Goal: Information Seeking & Learning: Learn about a topic

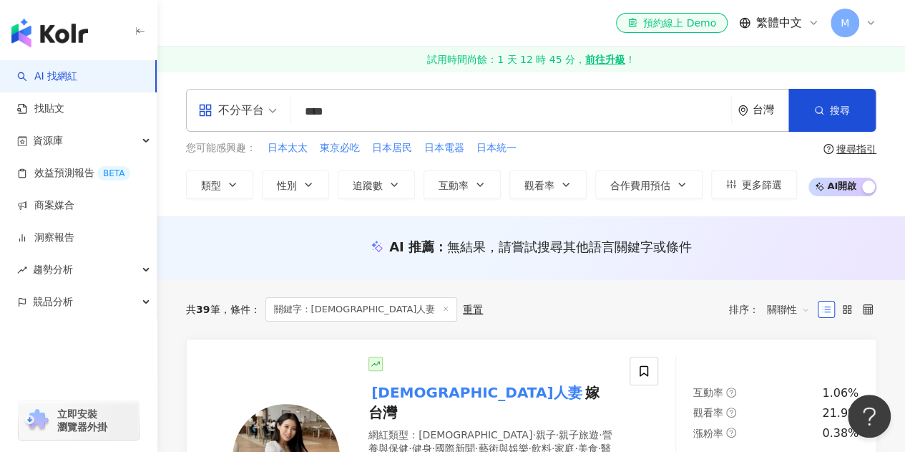
click at [354, 109] on input "****" at bounding box center [511, 111] width 429 height 27
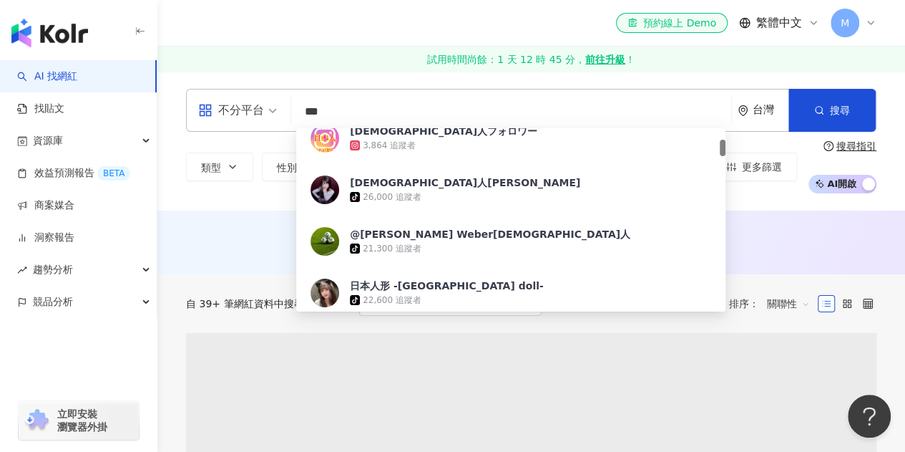
scroll to position [358, 0]
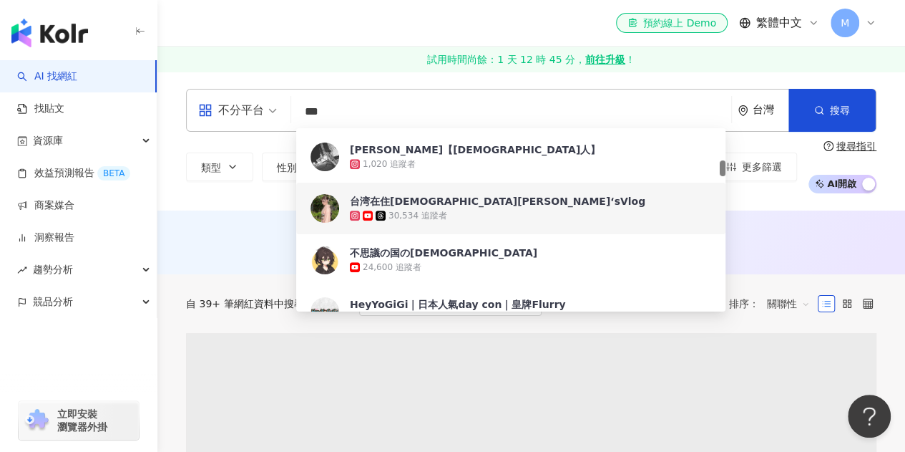
type input "***"
click at [210, 207] on div "不分平台 *** 台灣 搜尋 4c64a2fc-cc77-4930-85d6-c9363999c0f6 a88697de-62f0-4351-9ed3-52f…" at bounding box center [531, 141] width 748 height 139
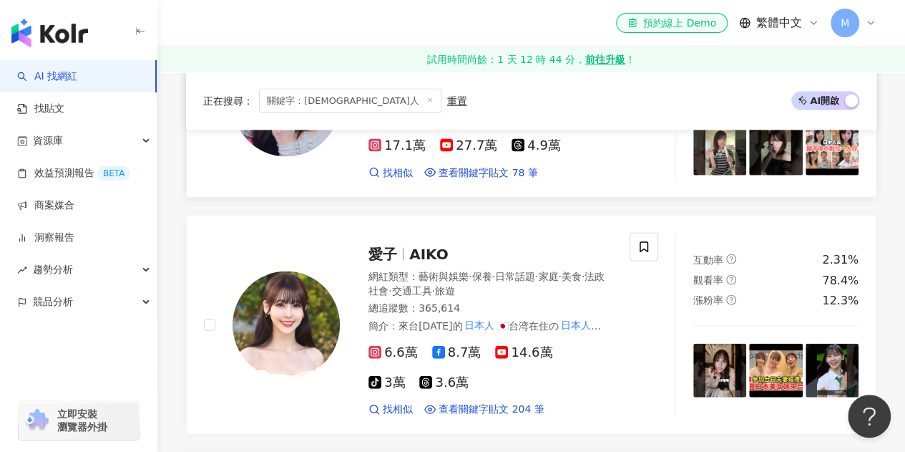
scroll to position [1550, 0]
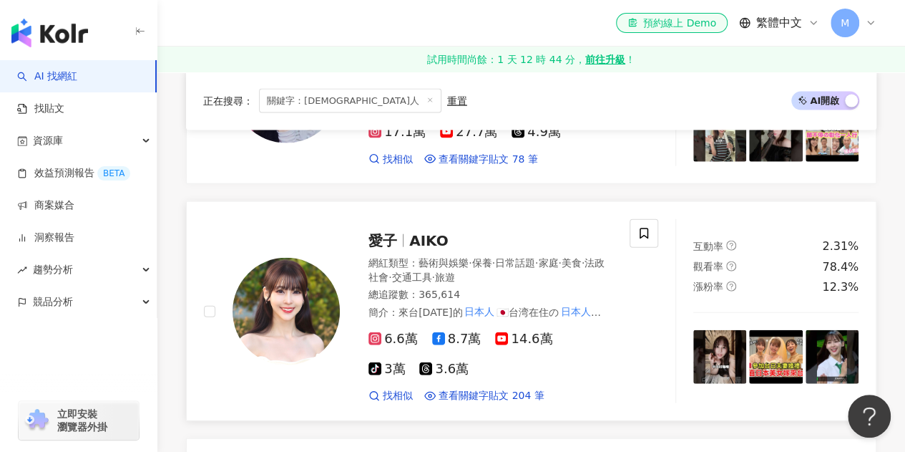
click at [402, 232] on span "愛子" at bounding box center [389, 240] width 41 height 17
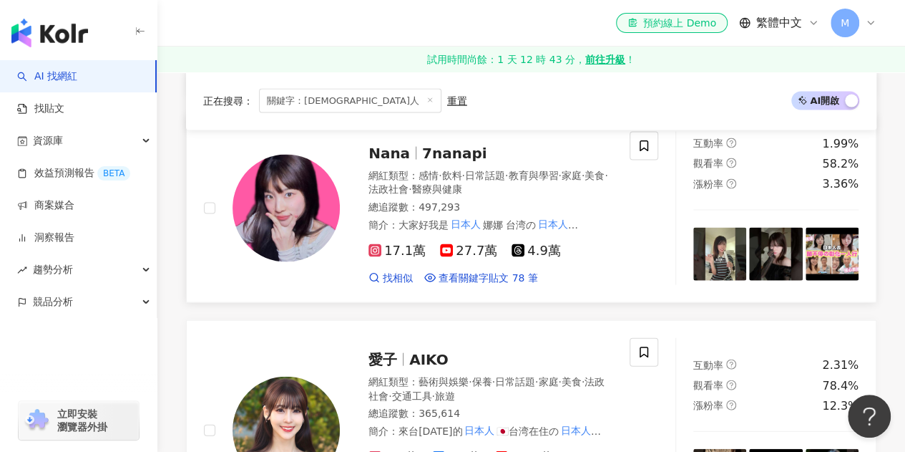
scroll to position [1312, 0]
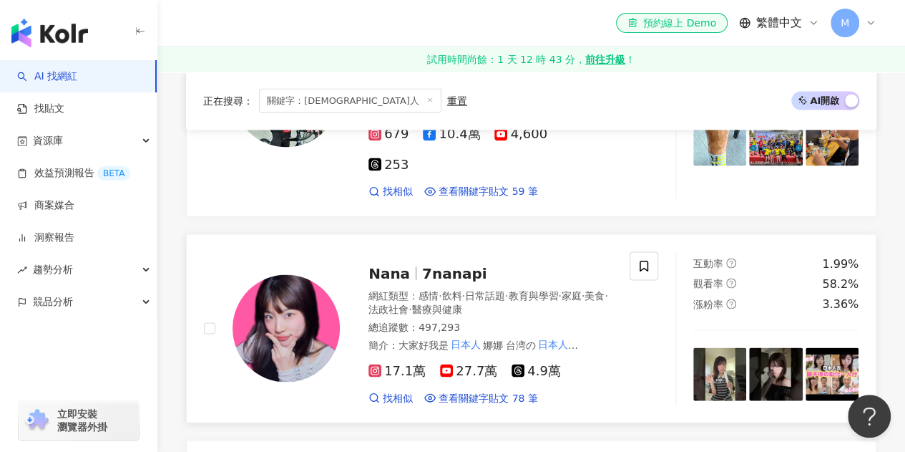
click at [467, 264] on span "7nanapi" at bounding box center [454, 272] width 65 height 17
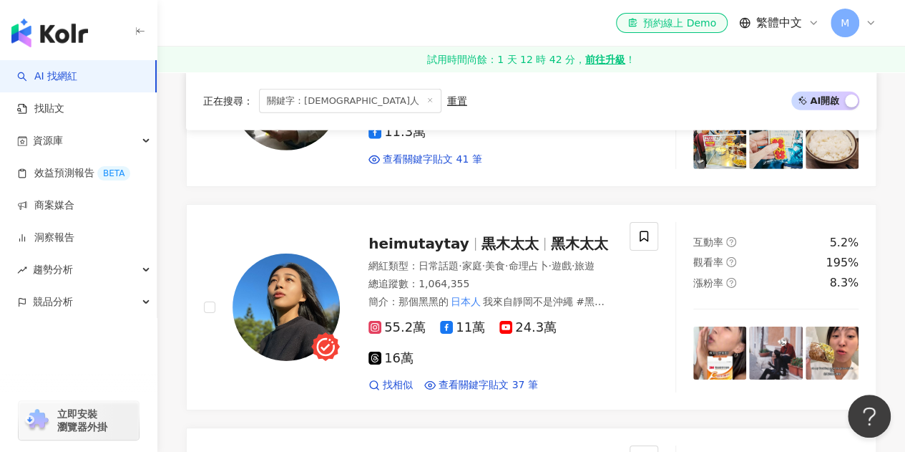
scroll to position [2147, 0]
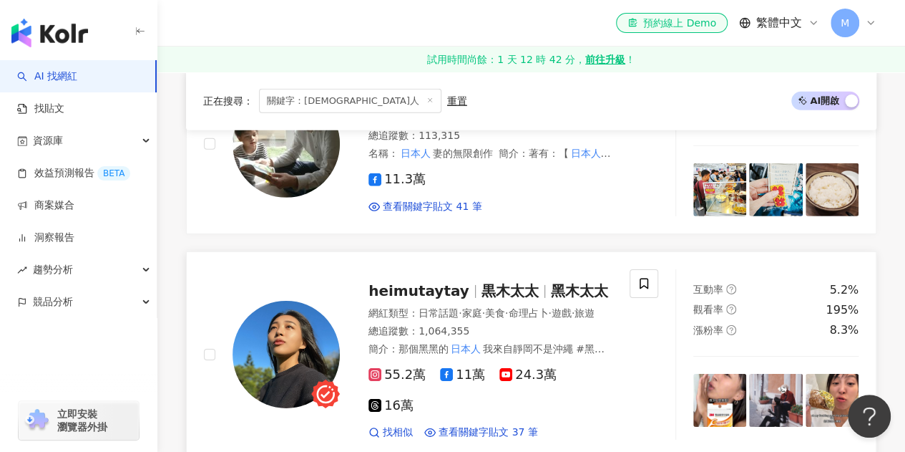
click at [528, 269] on div "heimutaytay 黒木太太 黑木太太 網紅類型 ： 日常話題 · 家庭 · 美食 · 命理占卜 · 遊戲 · 旅遊 總追蹤數 ： 1,064,355 簡…" at bounding box center [476, 354] width 273 height 170
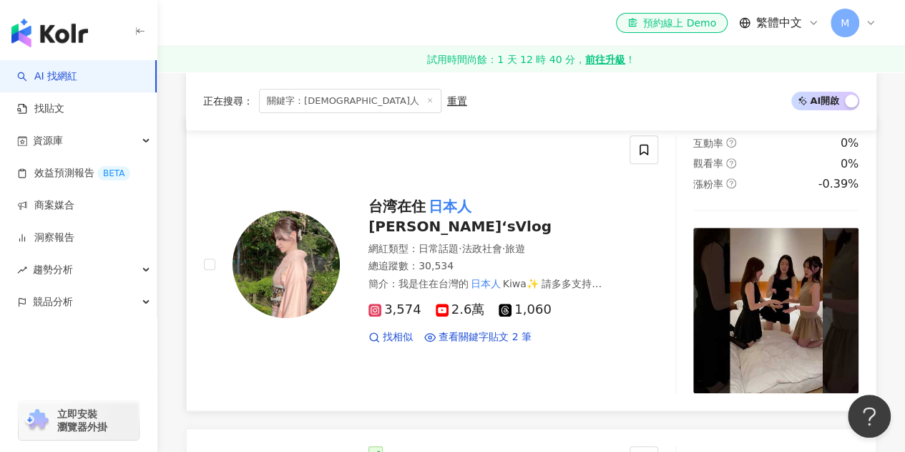
scroll to position [238, 0]
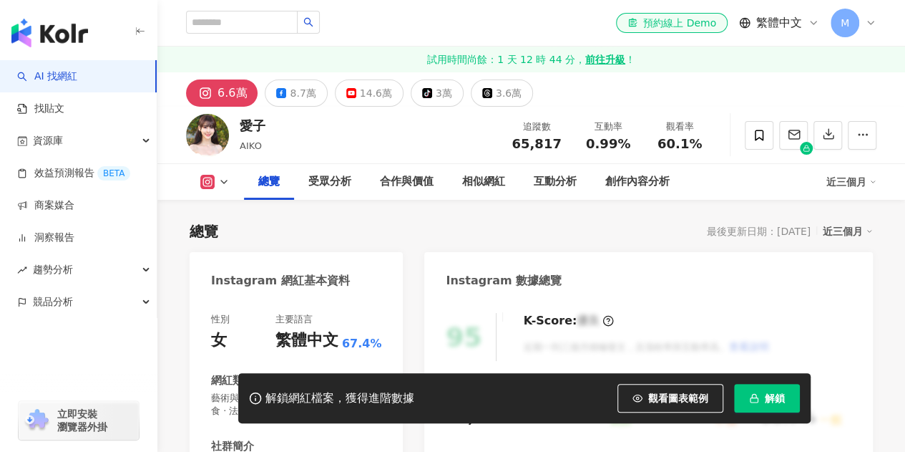
scroll to position [238, 0]
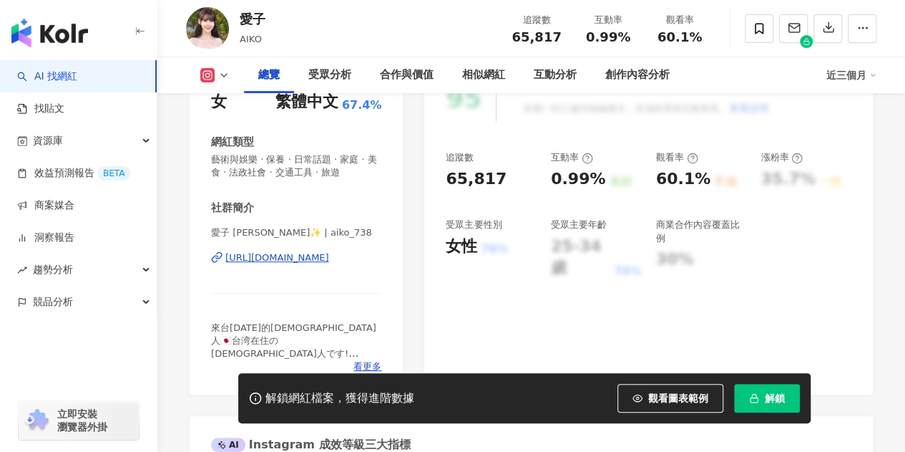
click at [757, 394] on icon "button" at bounding box center [754, 398] width 10 height 10
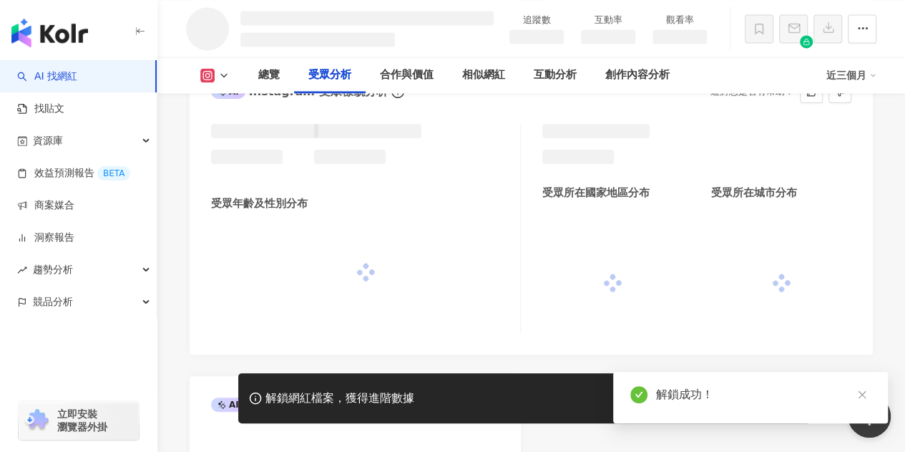
scroll to position [1353, 0]
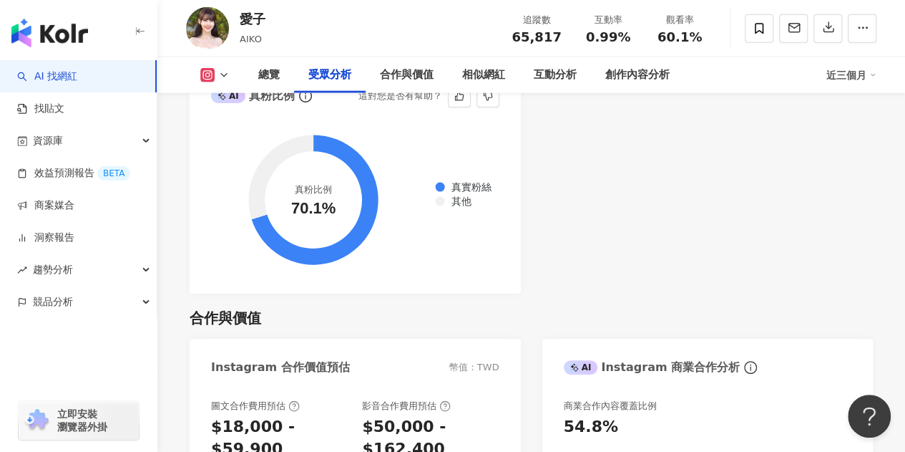
scroll to position [1653, 0]
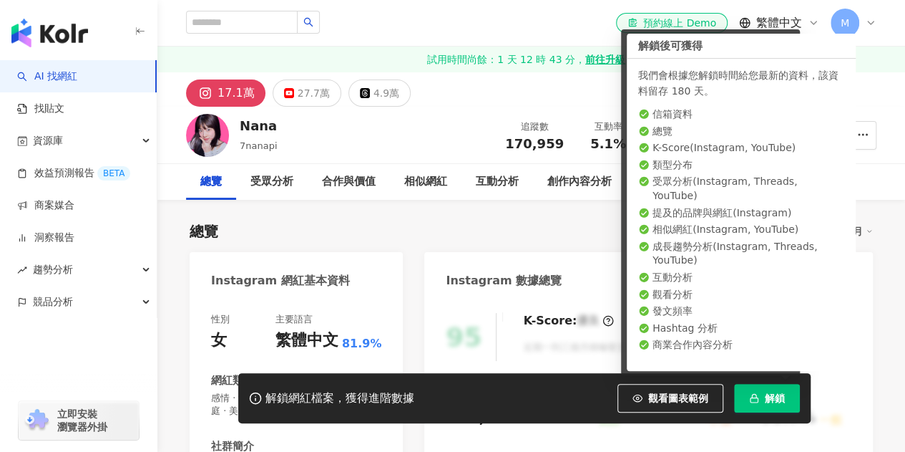
click at [757, 396] on icon "button" at bounding box center [754, 398] width 10 height 10
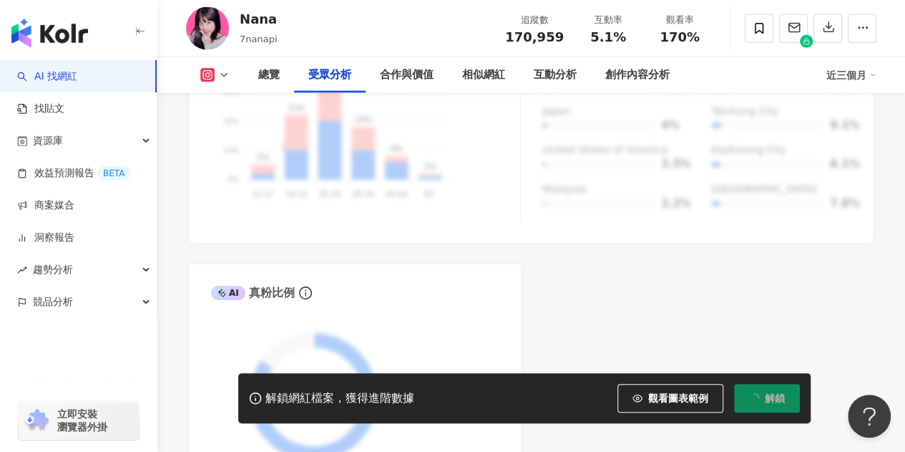
scroll to position [1789, 0]
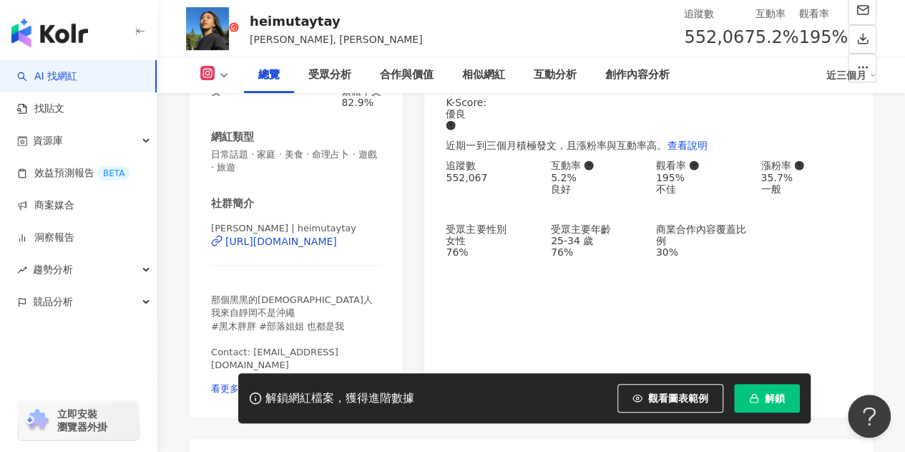
scroll to position [358, 0]
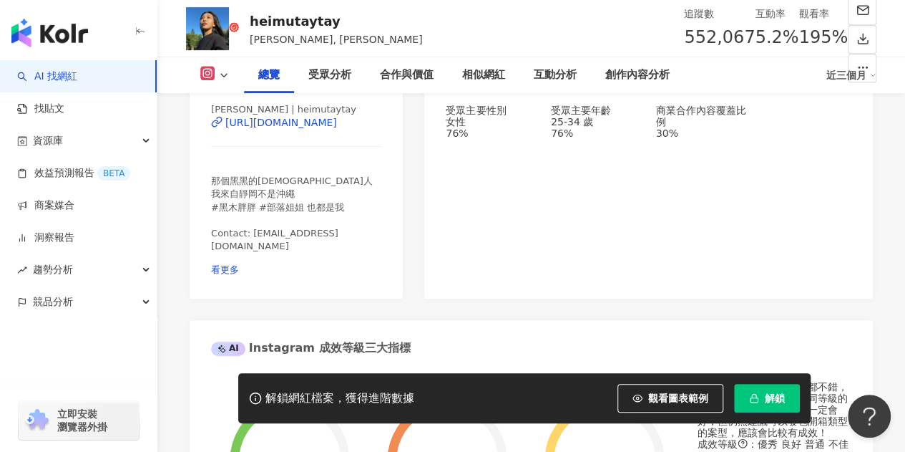
click at [774, 408] on button "解鎖" at bounding box center [767, 398] width 66 height 29
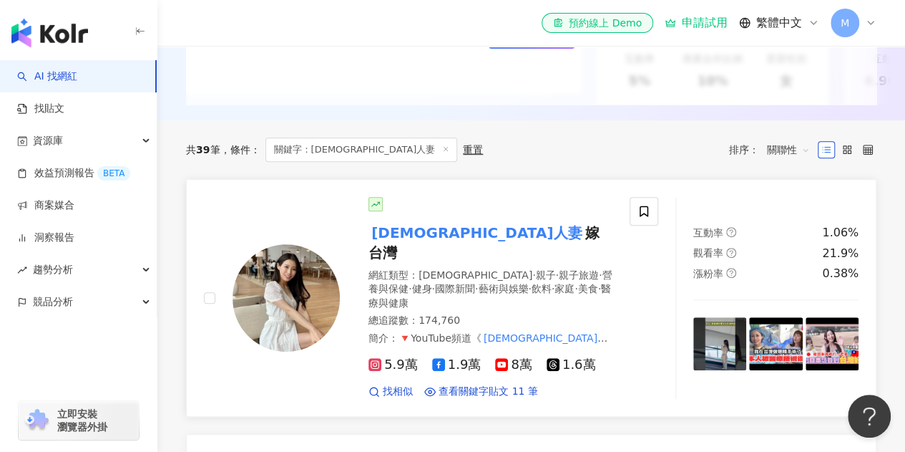
click at [470, 245] on span "嫁台灣" at bounding box center [484, 242] width 230 height 37
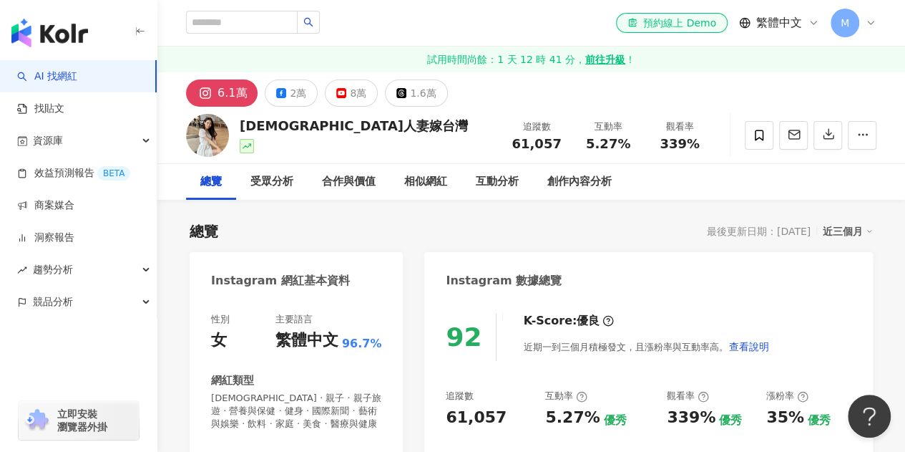
click at [452, 237] on div "總覽 最後更新日期：[DATE] 近三個月" at bounding box center [531, 231] width 683 height 20
click at [464, 93] on div "6.1萬 2萬 8萬 1.6萬" at bounding box center [531, 89] width 748 height 34
click at [517, 35] on div "el-icon-cs 預約線上 Demo 繁體中文 M" at bounding box center [531, 23] width 691 height 46
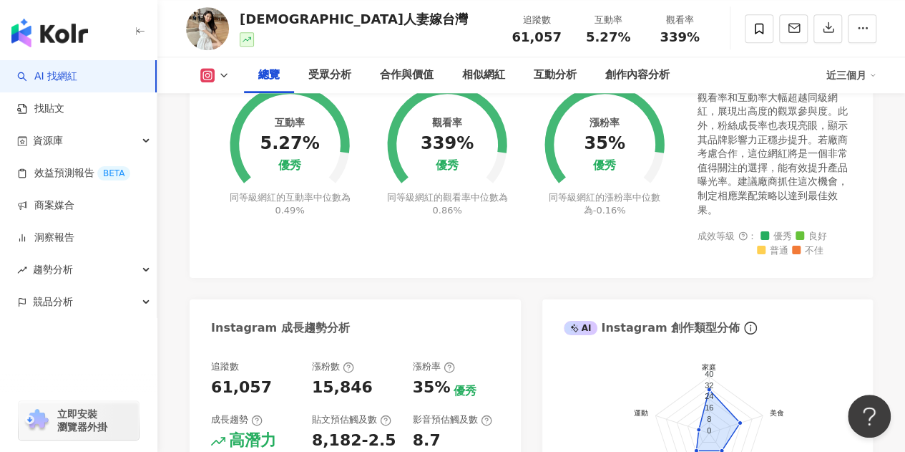
scroll to position [477, 0]
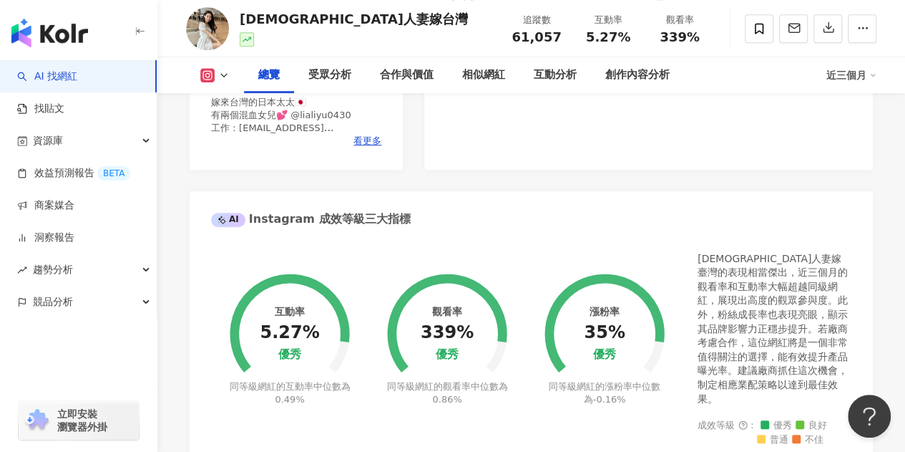
click at [575, 178] on div "Instagram 網紅基本資料 性別 女 主要語言 繁體中文 96.7% 網紅類型 [DEMOGRAPHIC_DATA] · 親子 · 親子旅遊 · 營養與…" at bounding box center [531, 357] width 683 height 1164
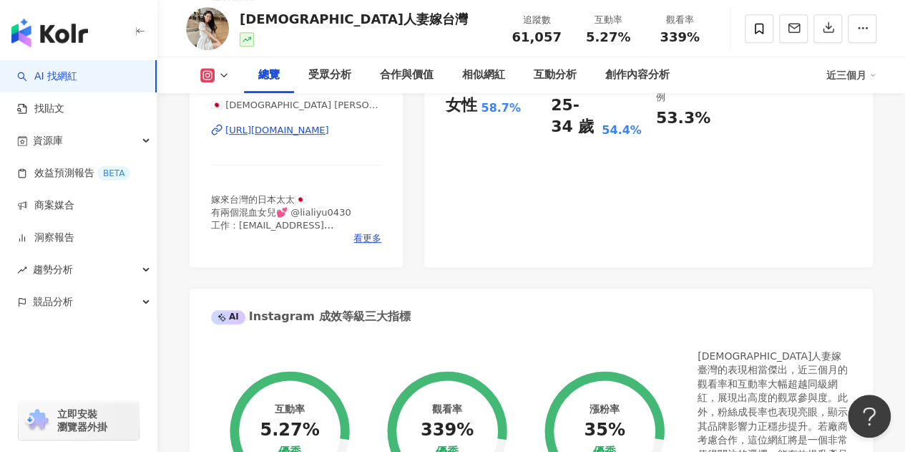
scroll to position [0, 0]
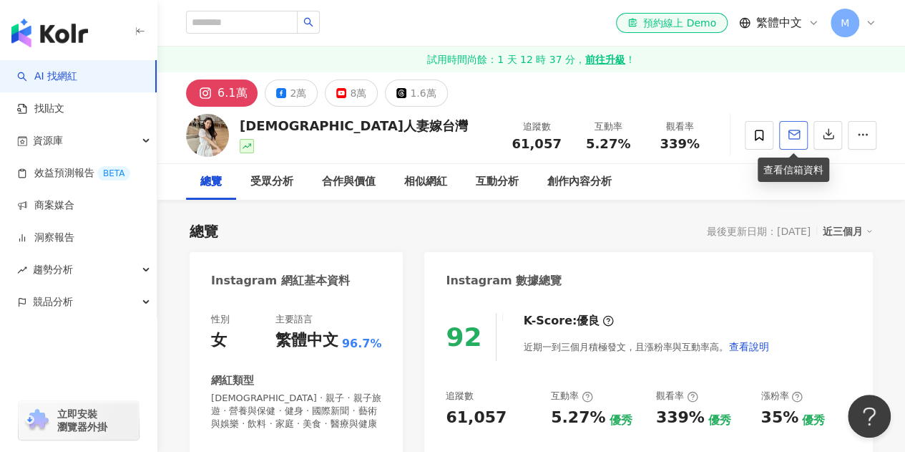
click at [797, 130] on icon "button" at bounding box center [794, 134] width 11 height 9
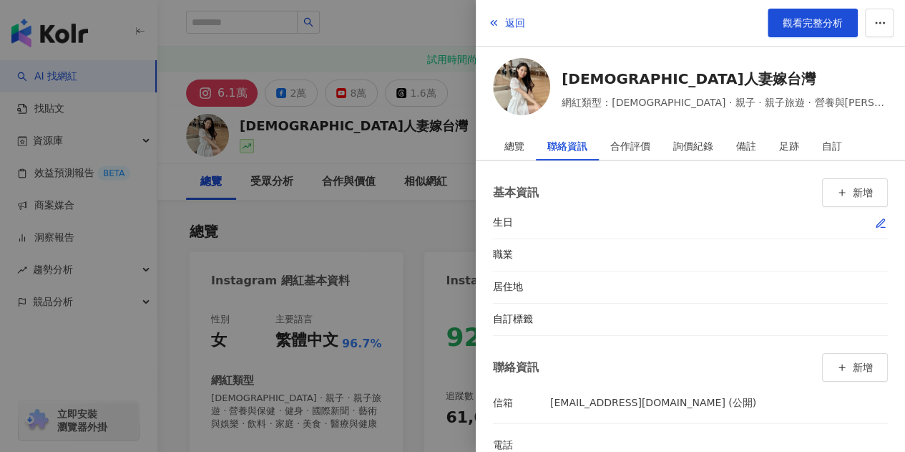
click at [875, 218] on icon "button" at bounding box center [880, 223] width 11 height 11
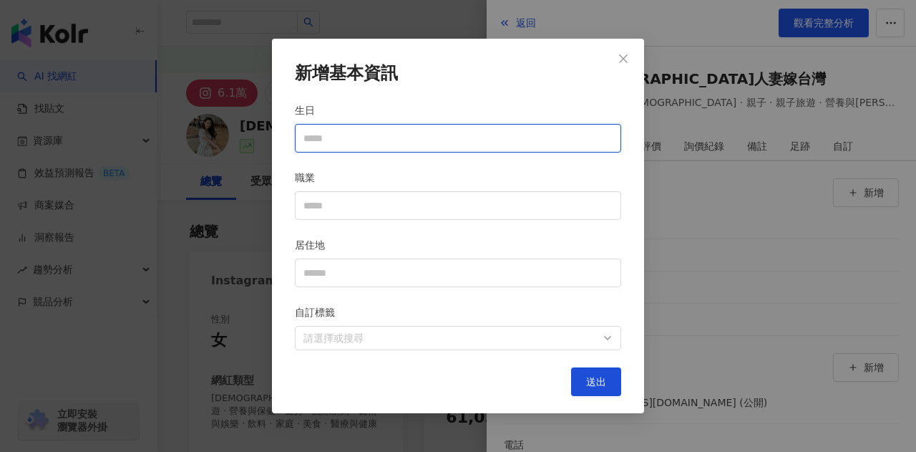
click at [322, 140] on input "生日" at bounding box center [457, 138] width 309 height 16
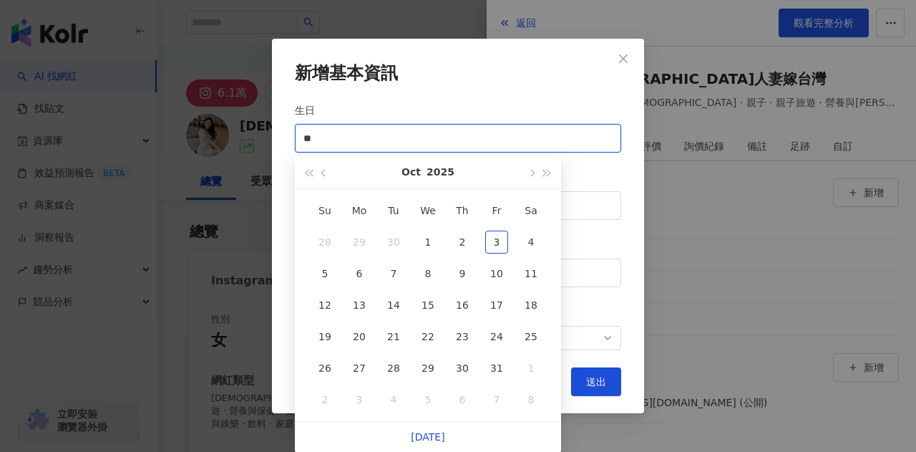
type input "*"
type input "****"
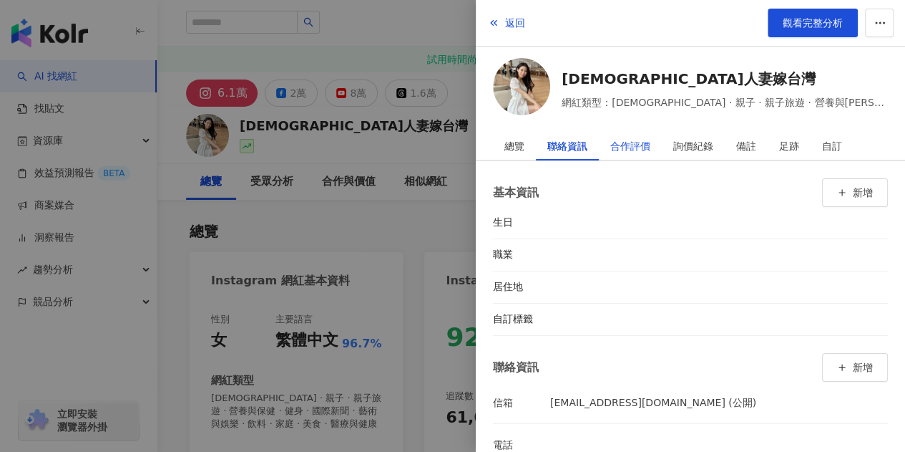
click at [639, 145] on div "合作評價" at bounding box center [630, 146] width 40 height 29
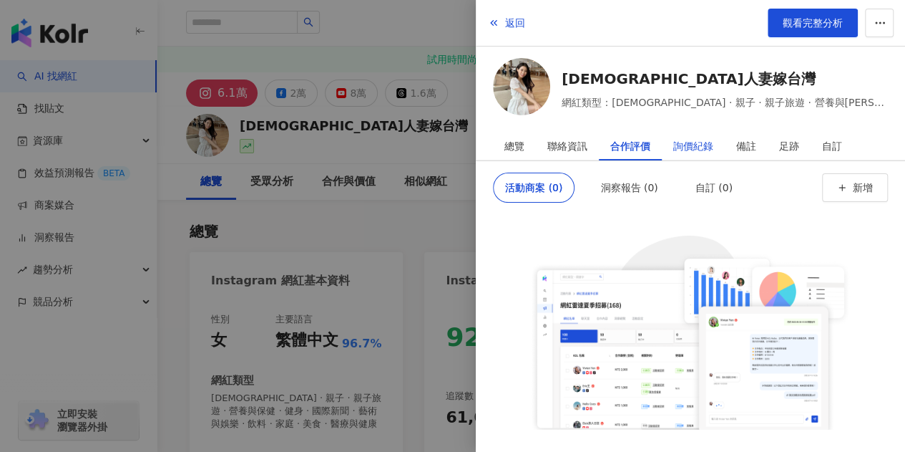
click at [679, 147] on div "詢價紀錄" at bounding box center [693, 146] width 40 height 29
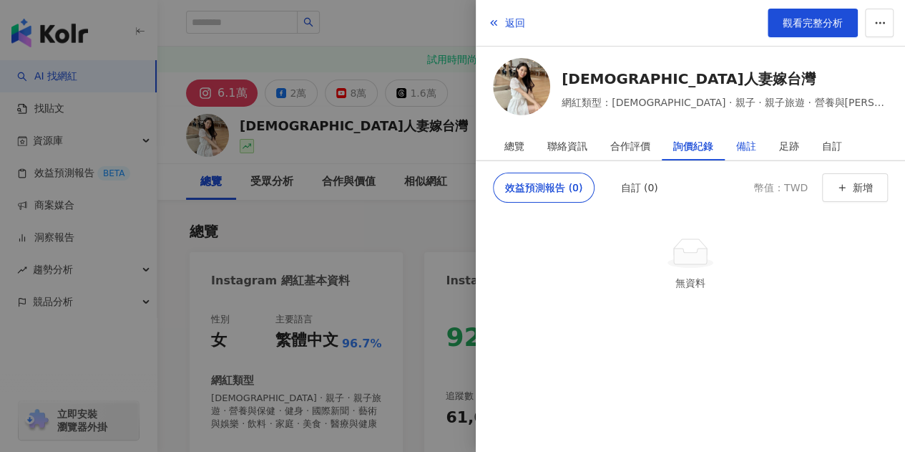
click at [736, 141] on div "備註" at bounding box center [746, 146] width 20 height 29
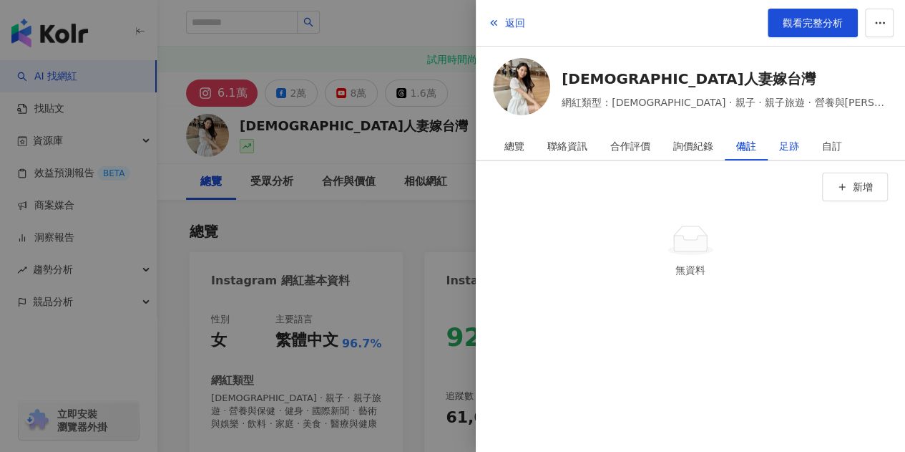
click at [787, 145] on div "足跡" at bounding box center [789, 146] width 20 height 29
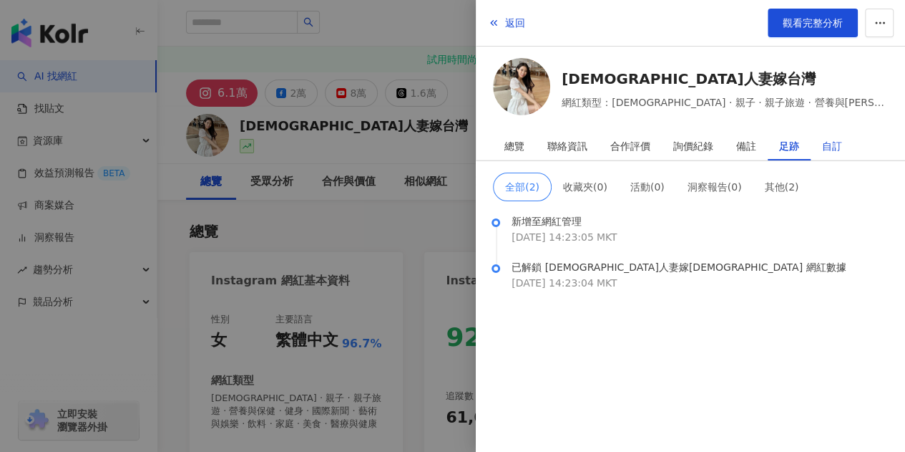
click at [823, 146] on div "自訂" at bounding box center [832, 146] width 20 height 29
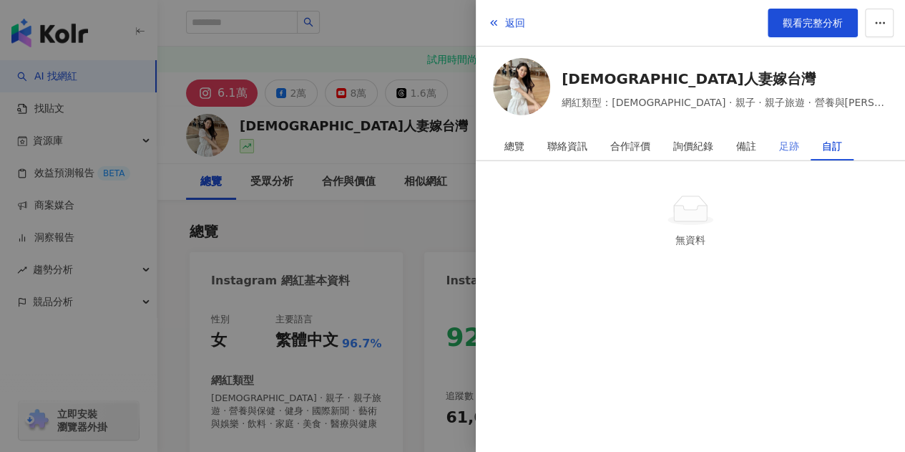
click at [799, 147] on div "足跡" at bounding box center [789, 146] width 43 height 29
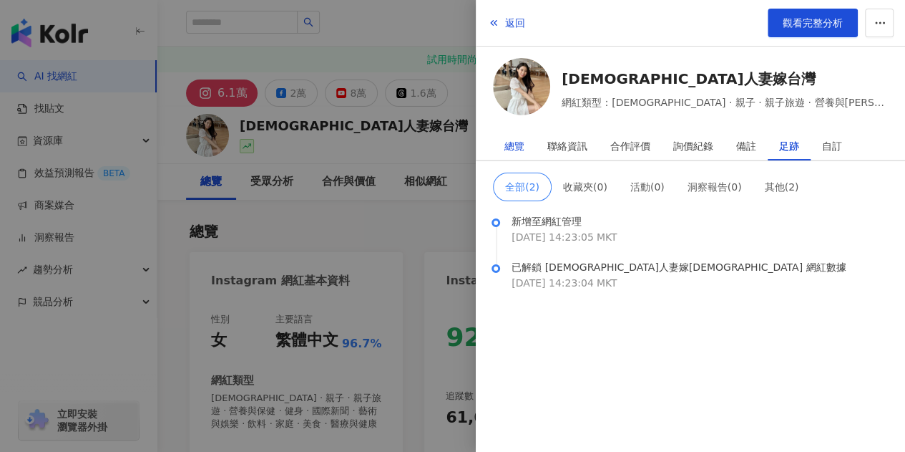
click at [511, 147] on div "總覽" at bounding box center [515, 146] width 20 height 29
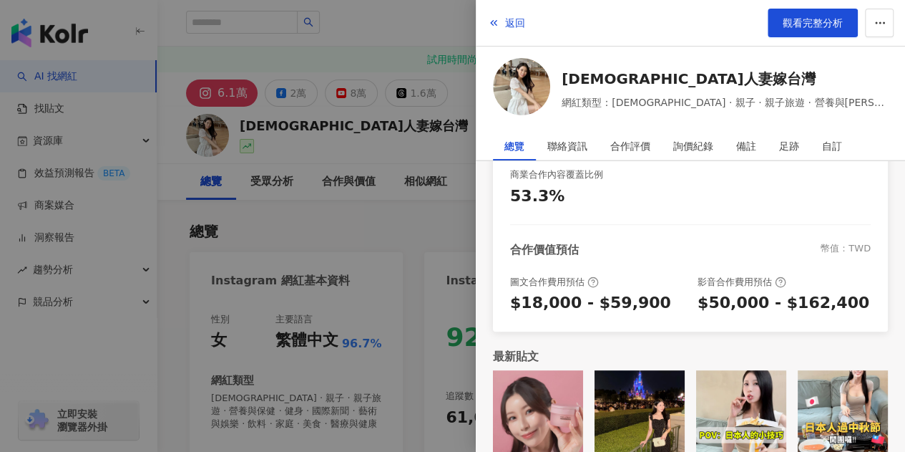
scroll to position [370, 0]
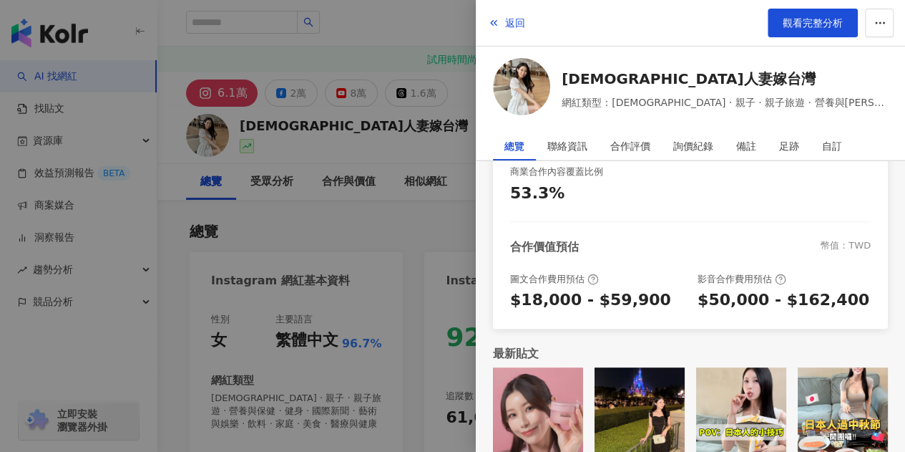
click at [452, 109] on div at bounding box center [452, 226] width 905 height 452
